Goal: Task Accomplishment & Management: Use online tool/utility

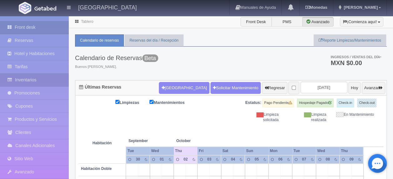
click at [51, 80] on link "Inventarios" at bounding box center [34, 79] width 69 height 13
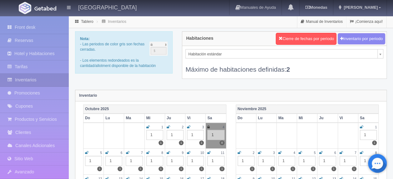
click at [168, 125] on icon at bounding box center [168, 127] width 3 height 4
click at [188, 126] on icon at bounding box center [188, 127] width 3 height 4
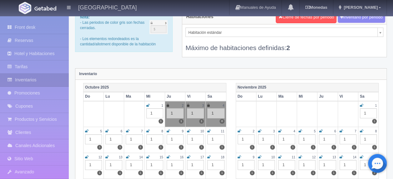
scroll to position [31, 0]
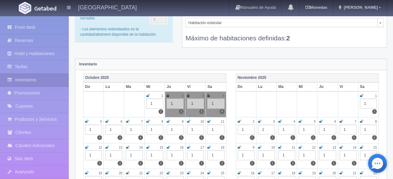
click at [167, 122] on icon at bounding box center [168, 121] width 3 height 4
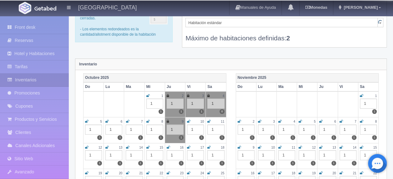
click at [189, 119] on icon at bounding box center [188, 121] width 3 height 4
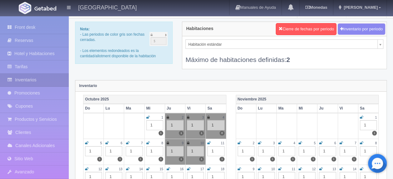
scroll to position [0, 0]
